Goal: Manage account settings

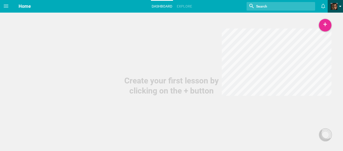
click at [343, 8] on link at bounding box center [337, 6] width 12 height 13
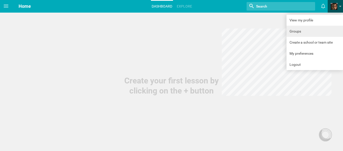
click at [311, 30] on link "Groups" at bounding box center [315, 31] width 57 height 11
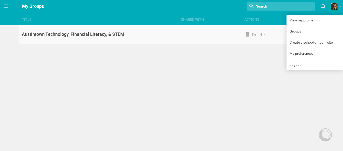
click at [111, 34] on div "Austintown Technology, Financial Literacy, & STEM" at bounding box center [98, 34] width 159 height 6
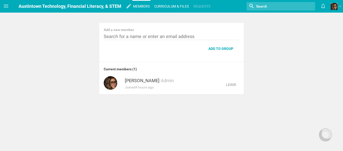
click at [183, 7] on link "Curriculum & files" at bounding box center [172, 6] width 36 height 11
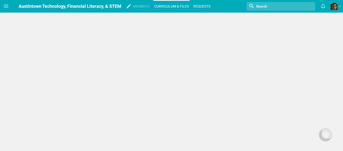
click at [200, 6] on link "Requests" at bounding box center [202, 6] width 19 height 11
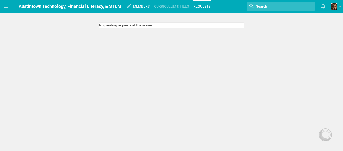
click at [142, 6] on link "Members" at bounding box center [141, 6] width 18 height 11
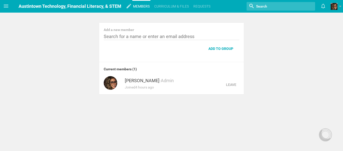
click at [132, 69] on div "Current members ( 1 )" at bounding box center [171, 67] width 145 height 10
click at [336, 9] on span at bounding box center [334, 6] width 7 height 7
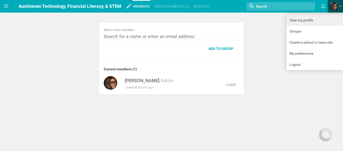
click at [308, 19] on link "View my profile" at bounding box center [315, 20] width 57 height 11
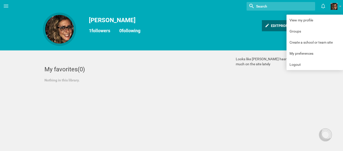
click at [273, 27] on div "Edit profile" at bounding box center [279, 25] width 34 height 11
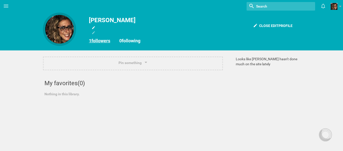
click at [97, 41] on link "1 followers" at bounding box center [99, 40] width 21 height 5
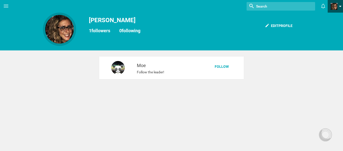
click at [336, 7] on span at bounding box center [334, 6] width 7 height 7
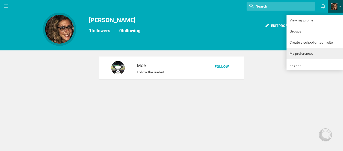
click at [301, 58] on link "My preferences" at bounding box center [315, 53] width 57 height 11
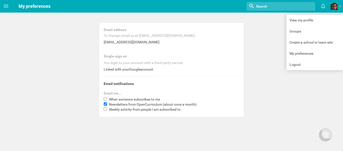
click at [140, 98] on span "When someone subscribes to me" at bounding box center [134, 99] width 51 height 4
click at [107, 98] on input "When someone subscribes to me" at bounding box center [105, 98] width 3 height 3
checkbox input "true"
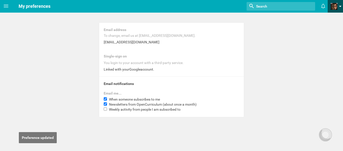
click at [331, 5] on span at bounding box center [334, 6] width 7 height 7
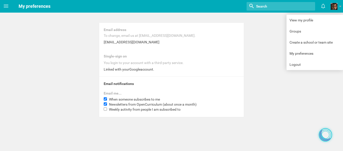
click at [328, 138] on div at bounding box center [325, 134] width 11 height 11
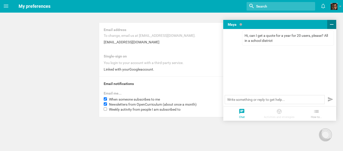
click at [334, 22] on icon at bounding box center [332, 24] width 6 height 6
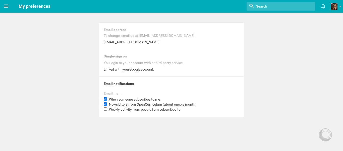
click at [8, 5] on icon at bounding box center [6, 6] width 6 height 6
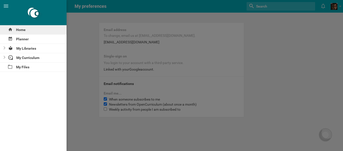
click at [23, 28] on div "Home" at bounding box center [33, 29] width 67 height 9
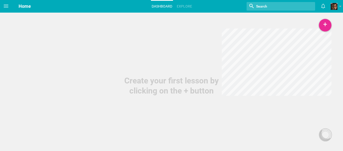
click at [28, 8] on span "Home" at bounding box center [25, 6] width 12 height 5
click at [182, 7] on link "Explore" at bounding box center [184, 6] width 17 height 11
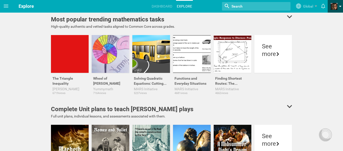
click at [335, 6] on span at bounding box center [334, 6] width 7 height 7
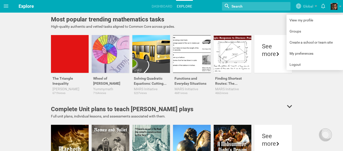
click at [287, 106] on icon at bounding box center [289, 106] width 5 height 3
